Goal: Use online tool/utility: Utilize a website feature to perform a specific function

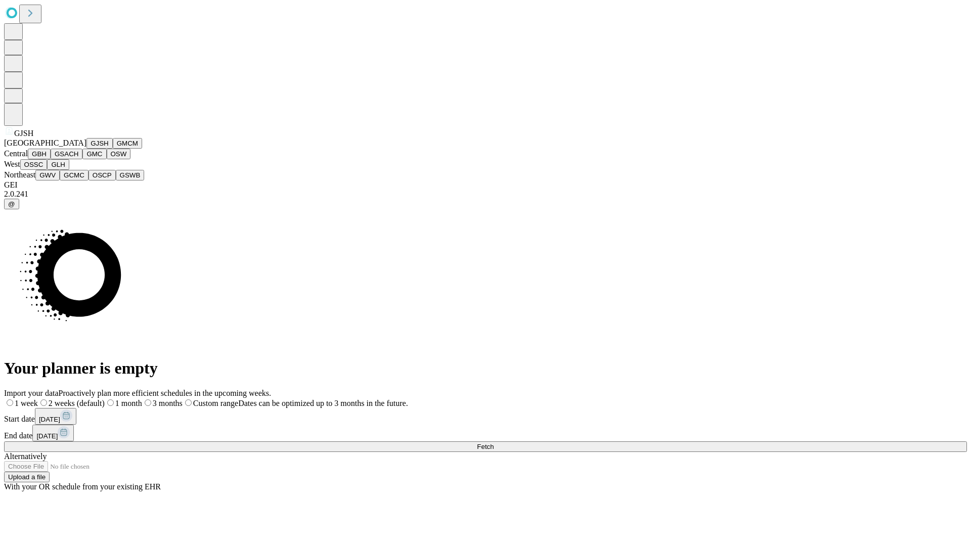
click at [86, 149] on button "GJSH" at bounding box center [99, 143] width 26 height 11
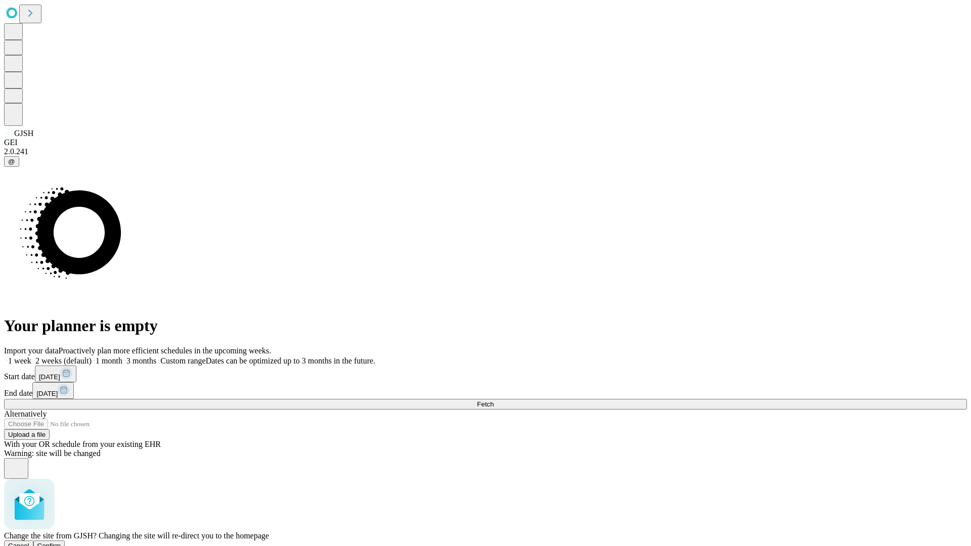
click at [61, 542] on span "Confirm" at bounding box center [49, 546] width 24 height 8
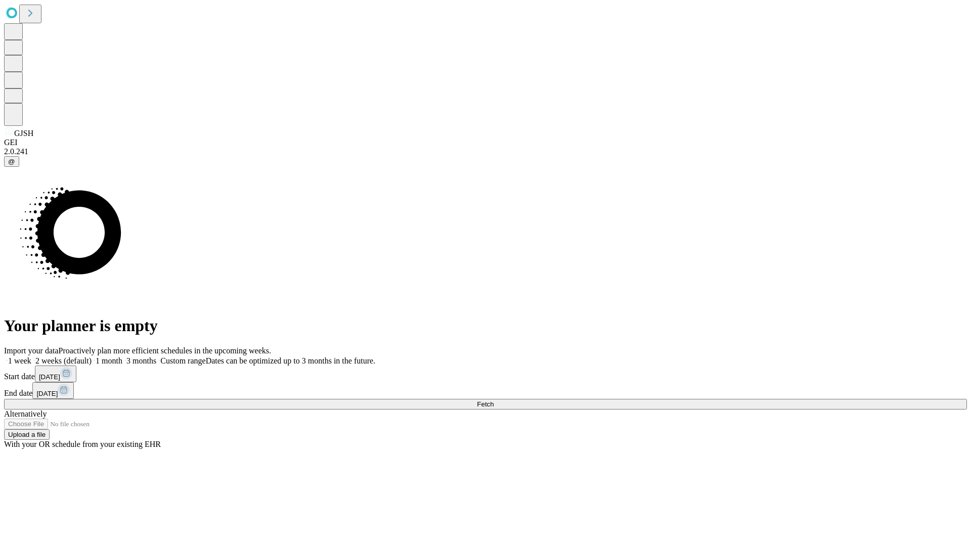
click at [122, 357] on label "1 month" at bounding box center [107, 361] width 31 height 9
click at [494, 401] on span "Fetch" at bounding box center [485, 405] width 17 height 8
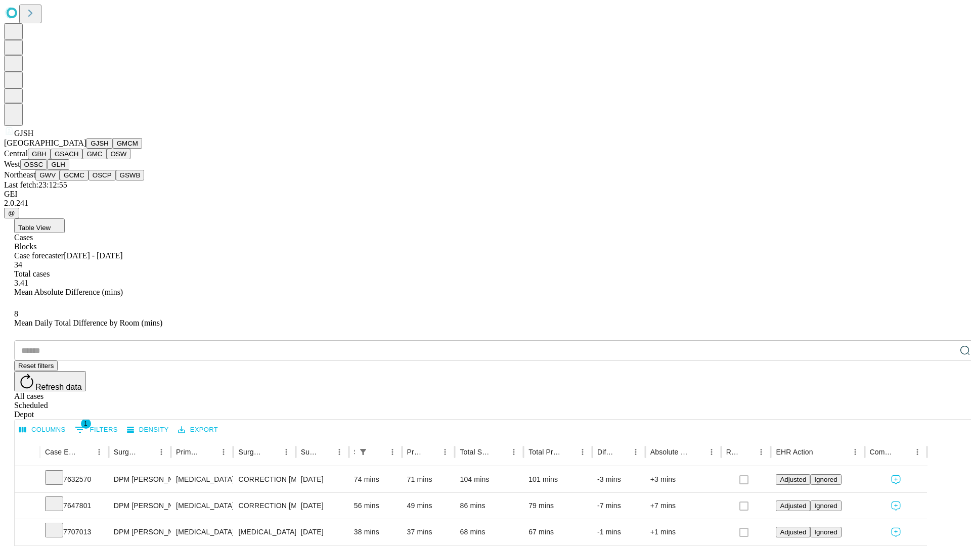
click at [113, 149] on button "GMCM" at bounding box center [127, 143] width 29 height 11
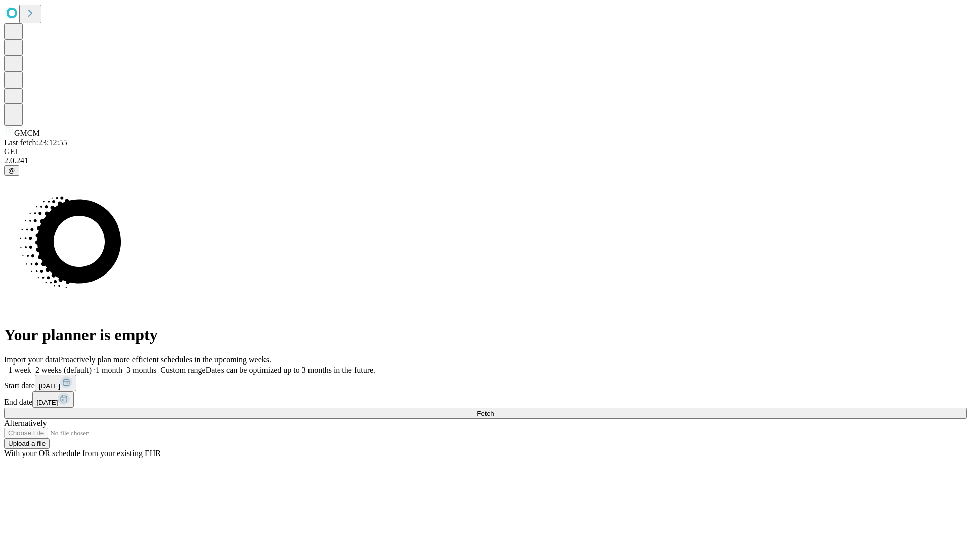
click at [122, 366] on label "1 month" at bounding box center [107, 370] width 31 height 9
click at [494, 410] on span "Fetch" at bounding box center [485, 414] width 17 height 8
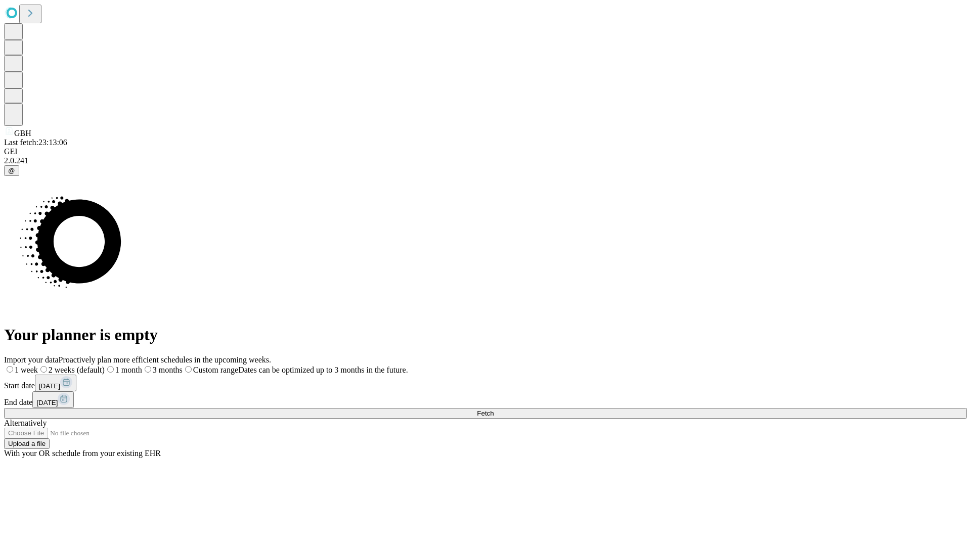
click at [142, 366] on label "1 month" at bounding box center [123, 370] width 37 height 9
click at [494, 410] on span "Fetch" at bounding box center [485, 414] width 17 height 8
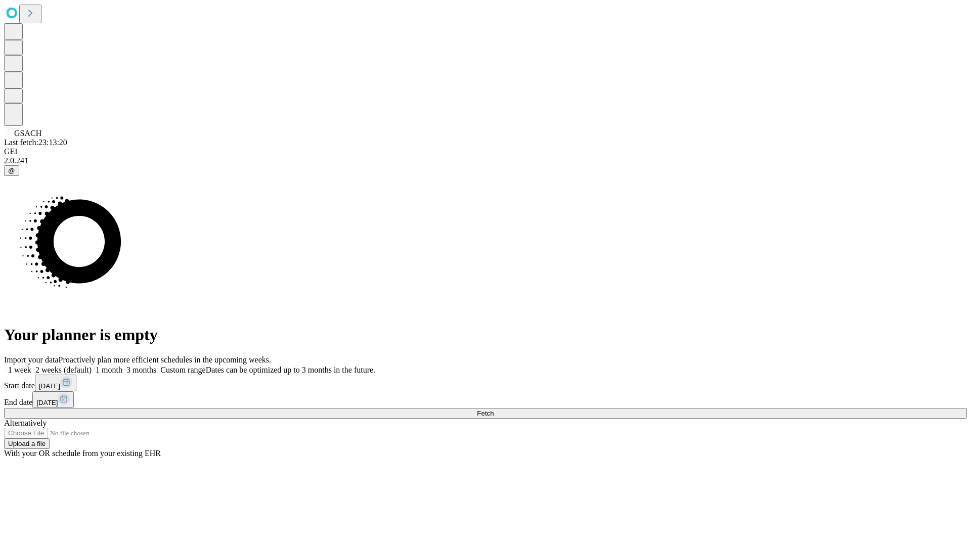
click at [122, 366] on label "1 month" at bounding box center [107, 370] width 31 height 9
click at [494, 410] on span "Fetch" at bounding box center [485, 414] width 17 height 8
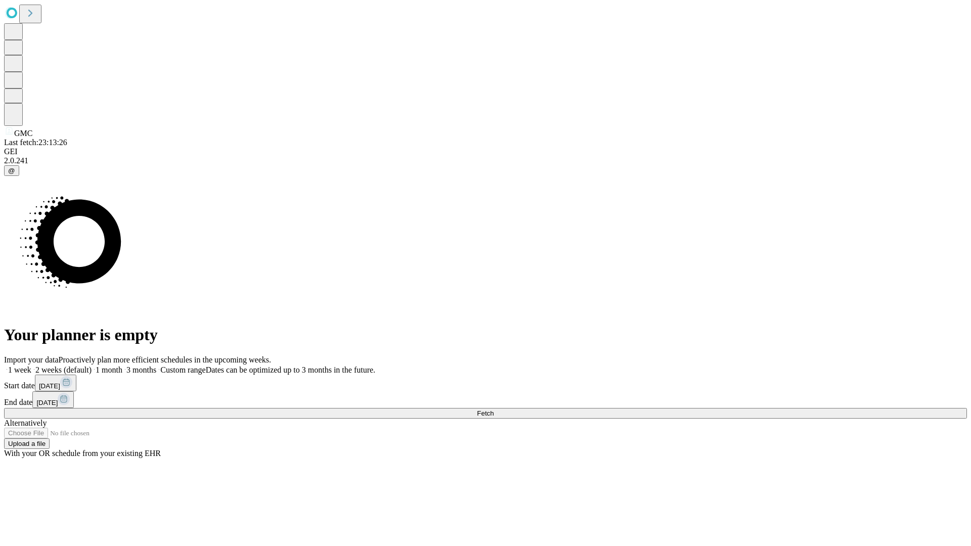
click at [122, 366] on label "1 month" at bounding box center [107, 370] width 31 height 9
click at [494, 410] on span "Fetch" at bounding box center [485, 414] width 17 height 8
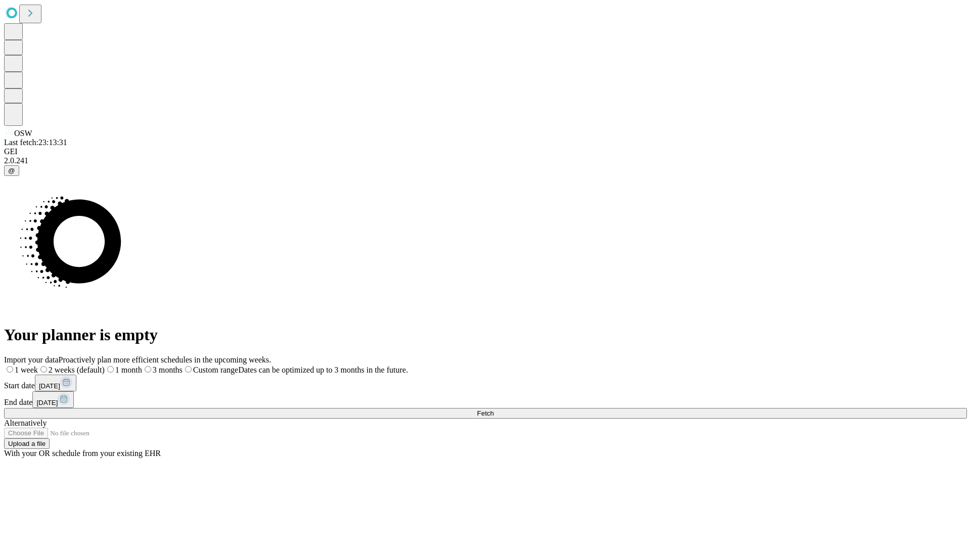
click at [142, 366] on label "1 month" at bounding box center [123, 370] width 37 height 9
click at [494, 410] on span "Fetch" at bounding box center [485, 414] width 17 height 8
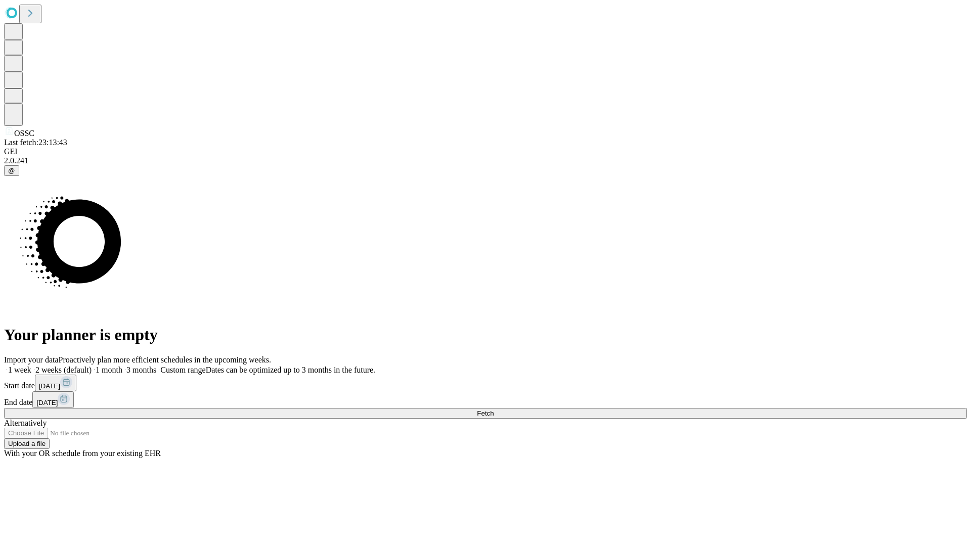
click at [122, 366] on label "1 month" at bounding box center [107, 370] width 31 height 9
click at [494, 410] on span "Fetch" at bounding box center [485, 414] width 17 height 8
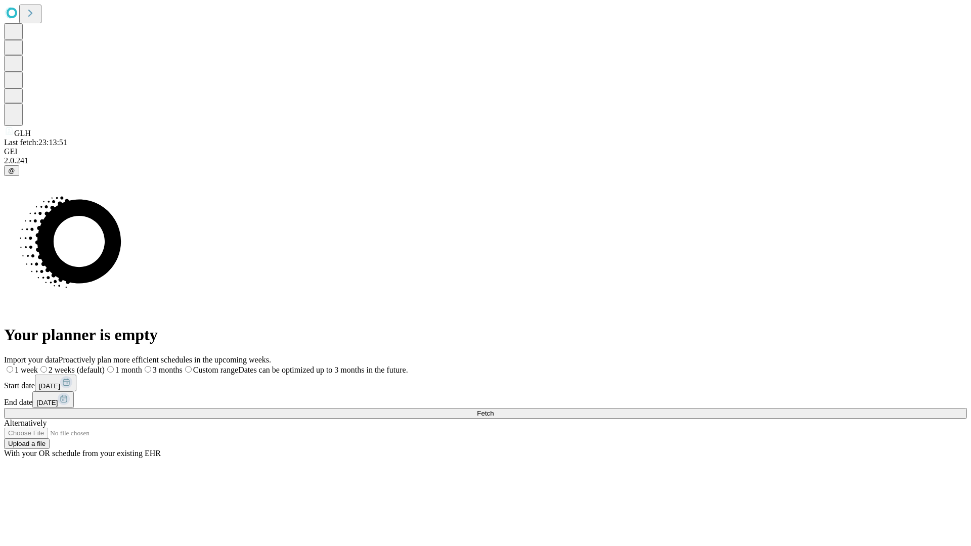
click at [494, 410] on span "Fetch" at bounding box center [485, 414] width 17 height 8
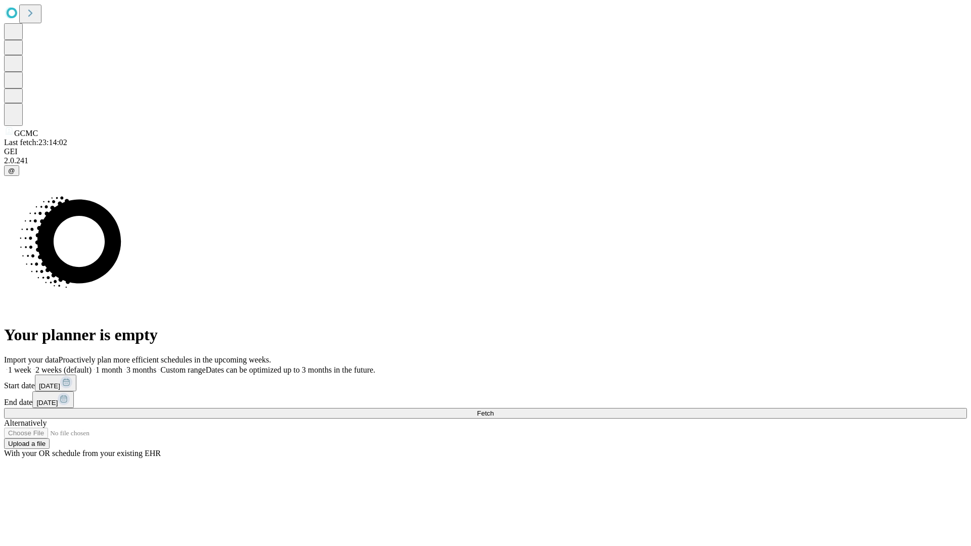
click at [122, 366] on label "1 month" at bounding box center [107, 370] width 31 height 9
click at [494, 410] on span "Fetch" at bounding box center [485, 414] width 17 height 8
click at [122, 366] on label "1 month" at bounding box center [107, 370] width 31 height 9
click at [494, 410] on span "Fetch" at bounding box center [485, 414] width 17 height 8
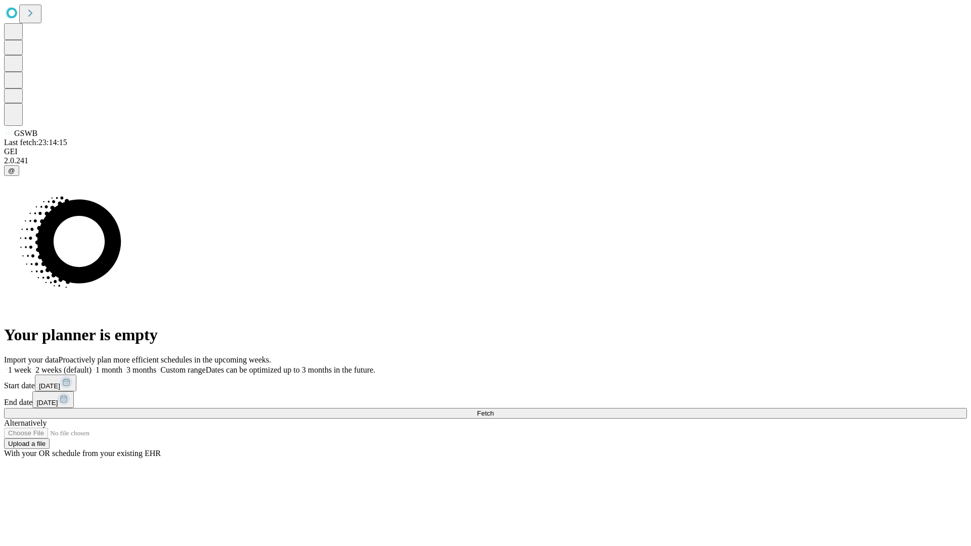
click at [122, 366] on label "1 month" at bounding box center [107, 370] width 31 height 9
click at [494, 410] on span "Fetch" at bounding box center [485, 414] width 17 height 8
